Goal: Navigation & Orientation: Understand site structure

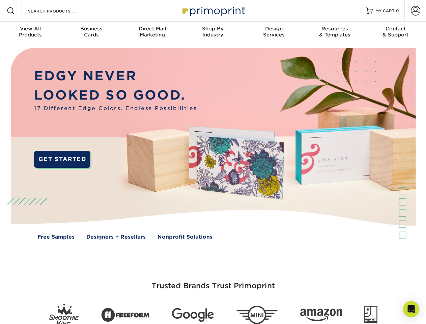
click at [213, 162] on img at bounding box center [213, 148] width 422 height 211
click at [11, 11] on span at bounding box center [11, 11] width 8 height 8
click at [415, 11] on span at bounding box center [415, 10] width 9 height 9
click at [30, 32] on div "View All Products" at bounding box center [30, 32] width 61 height 12
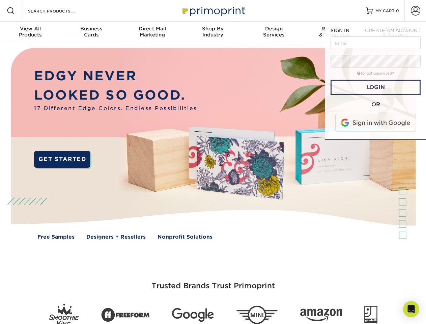
click at [91, 32] on div "Business Cards" at bounding box center [91, 32] width 61 height 12
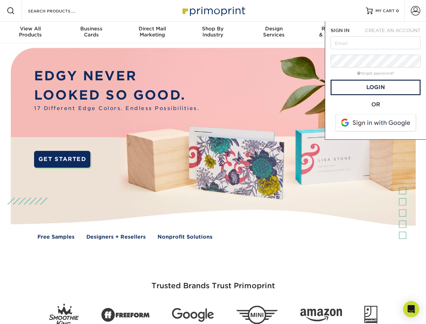
click at [152, 32] on div "Direct Mail Marketing" at bounding box center [152, 32] width 61 height 12
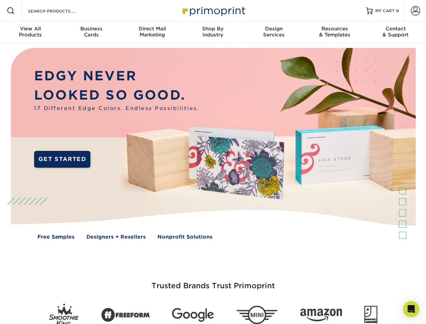
click at [213, 32] on div "Shop By Industry" at bounding box center [213, 32] width 61 height 12
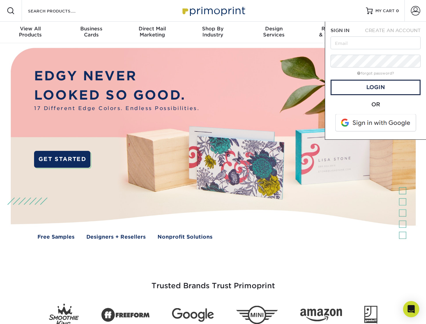
click at [274, 32] on div "Design Services" at bounding box center [274, 32] width 61 height 12
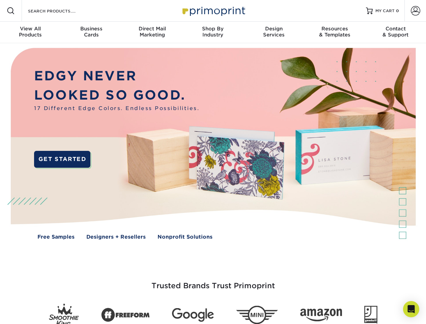
click at [335, 32] on span "SIGN IN" at bounding box center [340, 30] width 19 height 5
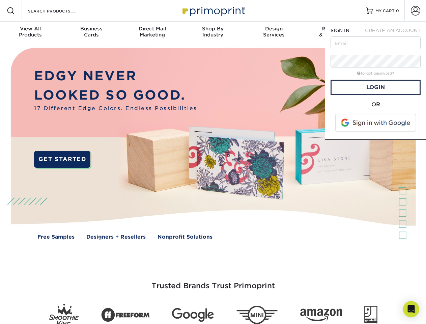
click at [396, 32] on div "Contact & Support" at bounding box center [395, 32] width 61 height 12
